Goal: Transaction & Acquisition: Subscribe to service/newsletter

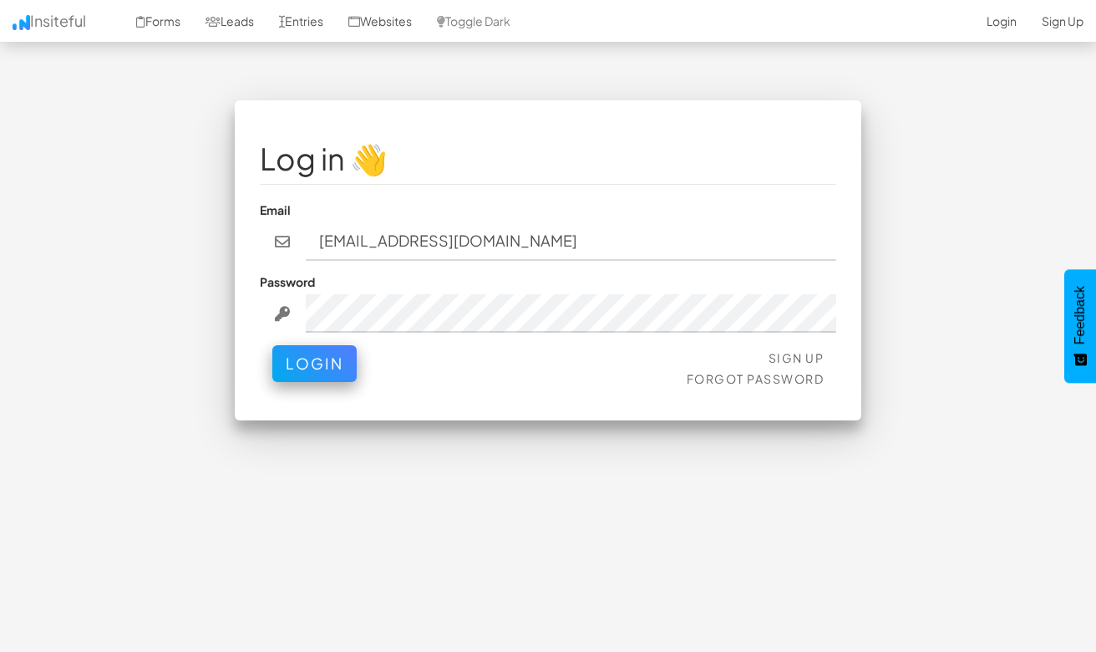
type input "ugur.ersoz1@gmail.com"
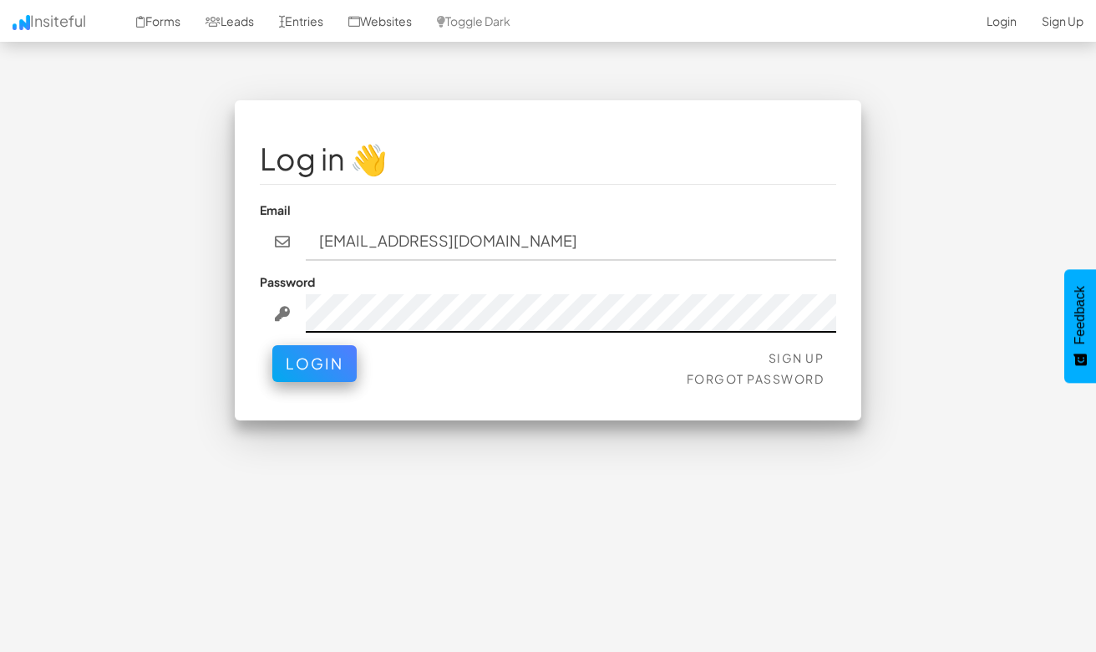
click at [313, 346] on button "Login" at bounding box center [314, 363] width 84 height 37
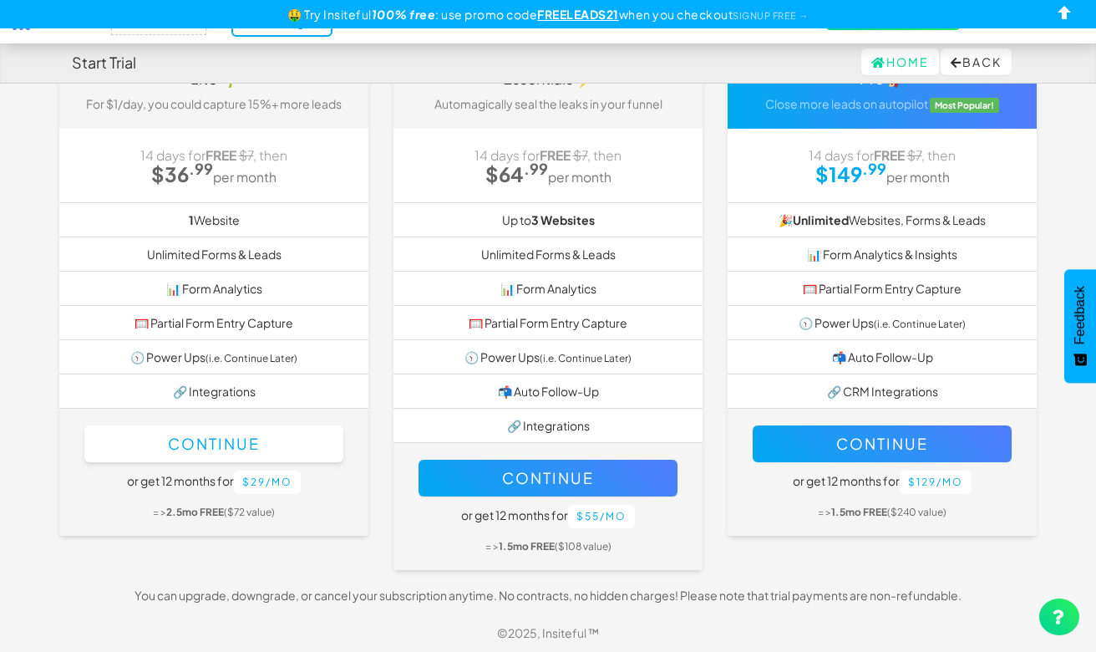
scroll to position [145, 0]
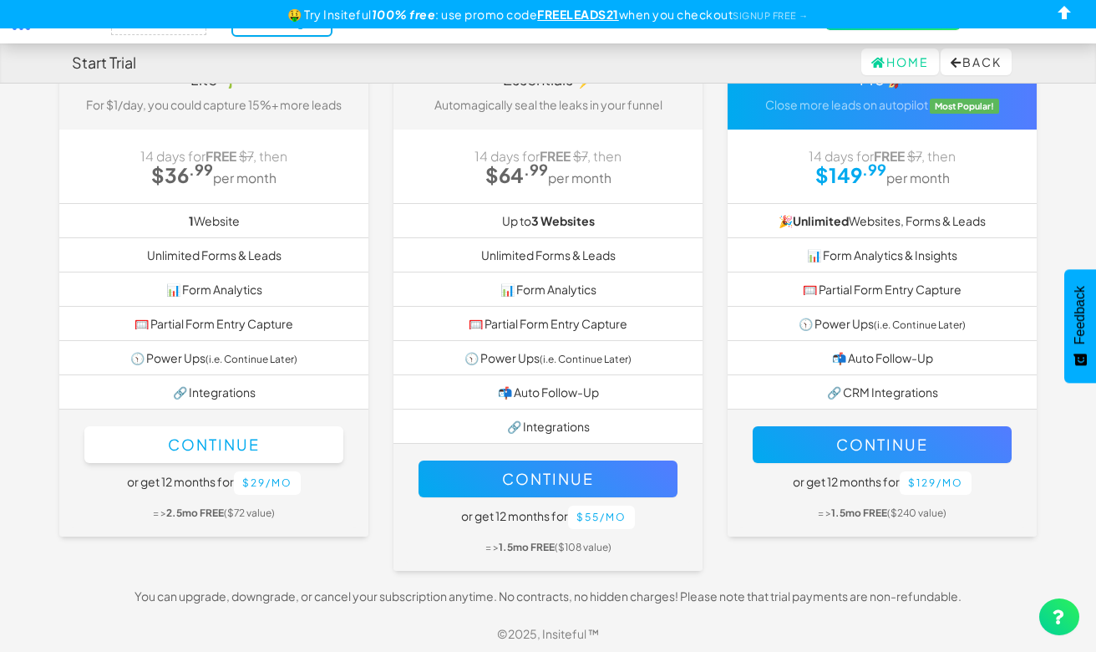
click at [254, 436] on button "Continue" at bounding box center [213, 444] width 259 height 37
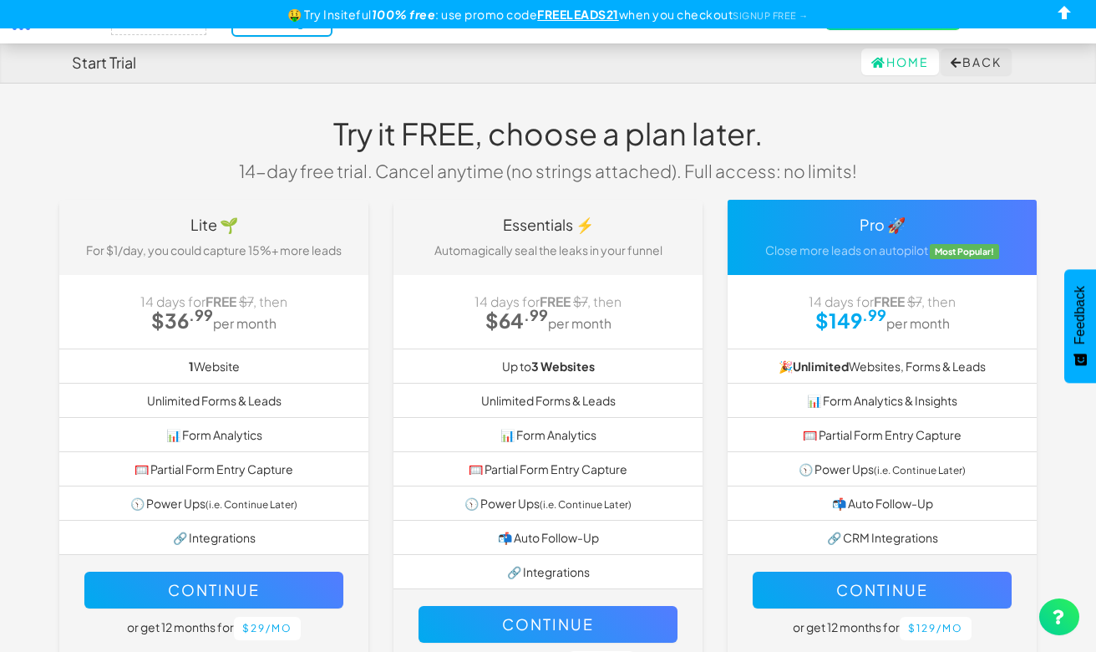
click at [977, 53] on button "Back" at bounding box center [976, 61] width 71 height 27
